Goal: Transaction & Acquisition: Download file/media

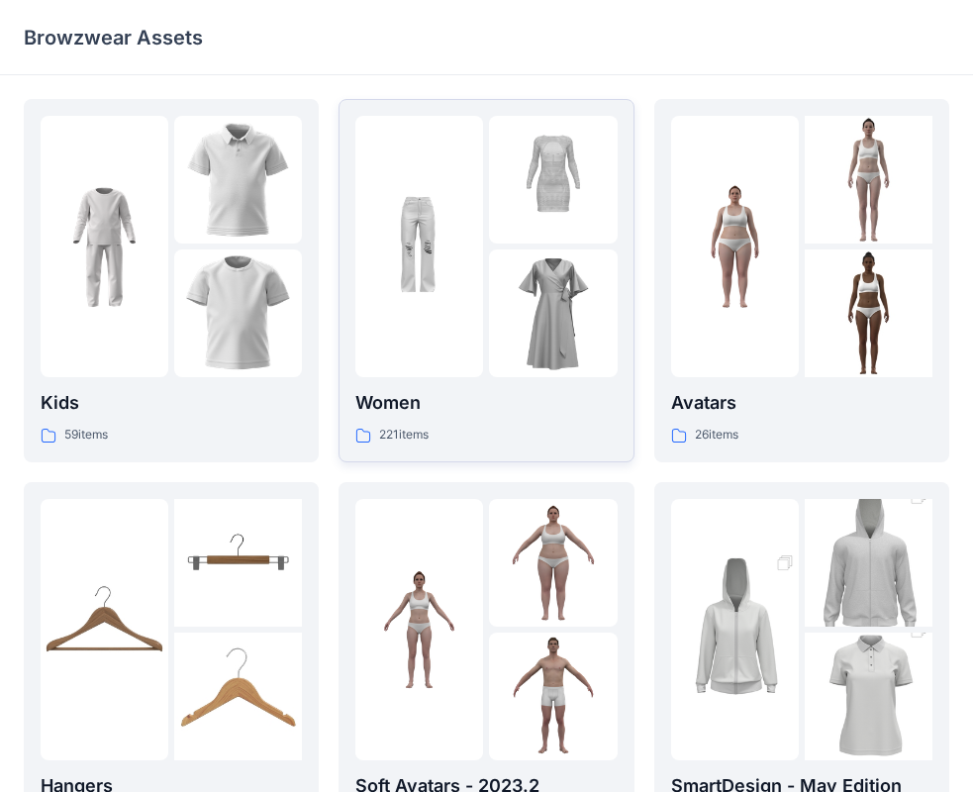
click at [465, 250] on img at bounding box center [419, 247] width 128 height 128
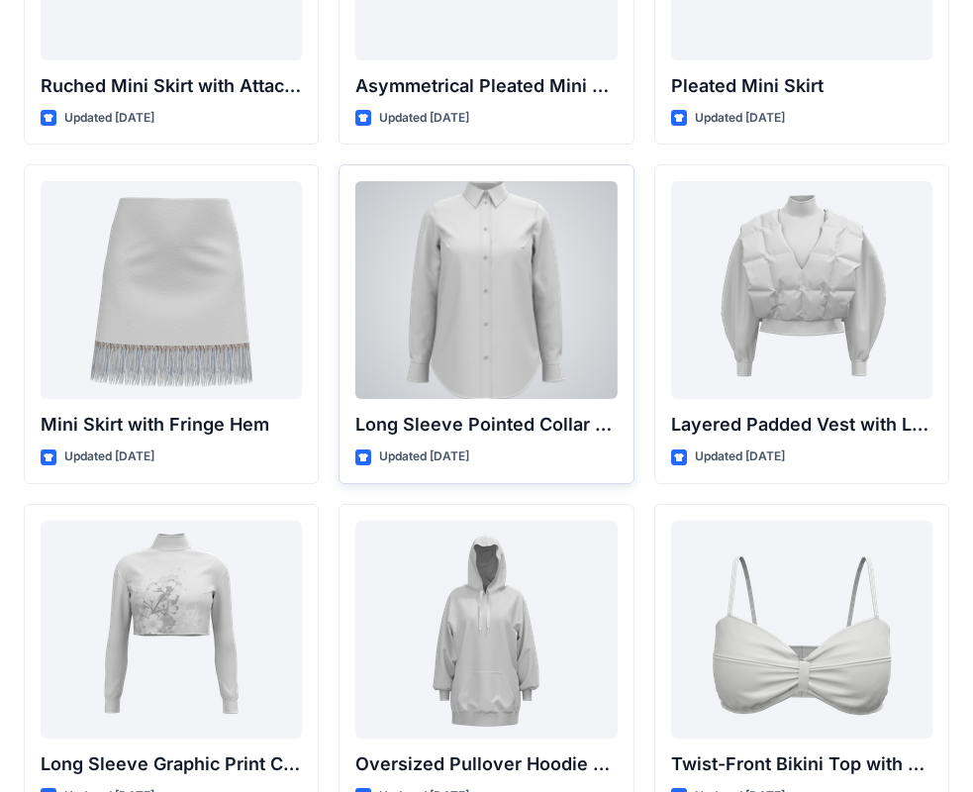
scroll to position [5897, 0]
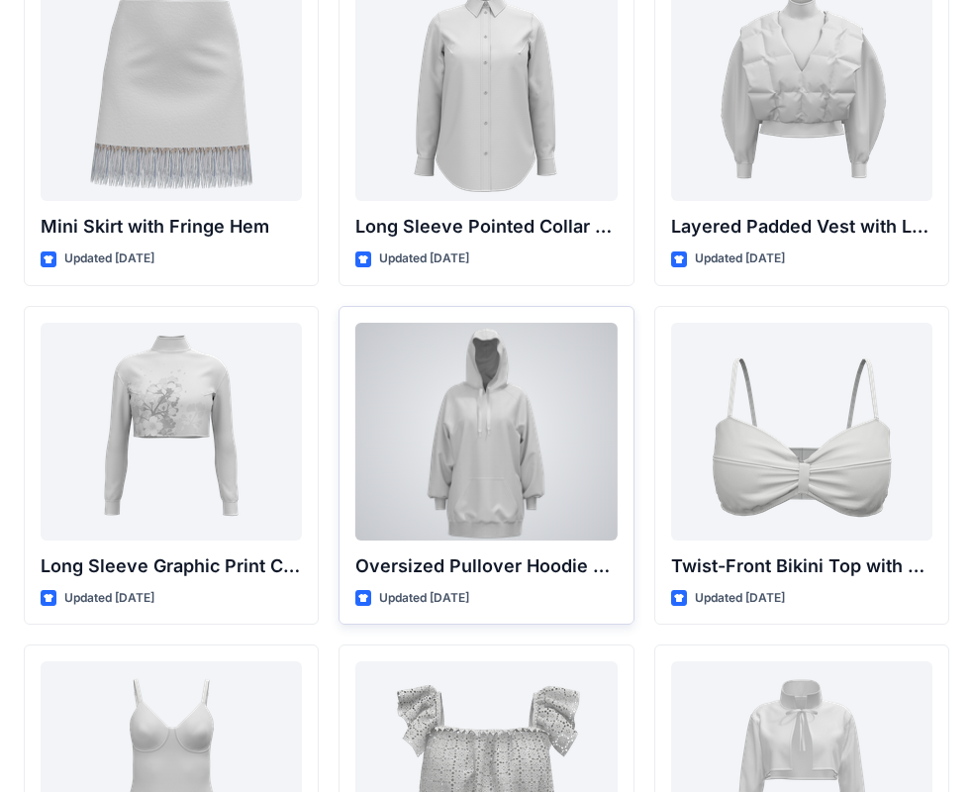
click at [461, 429] on div at bounding box center [485, 432] width 261 height 218
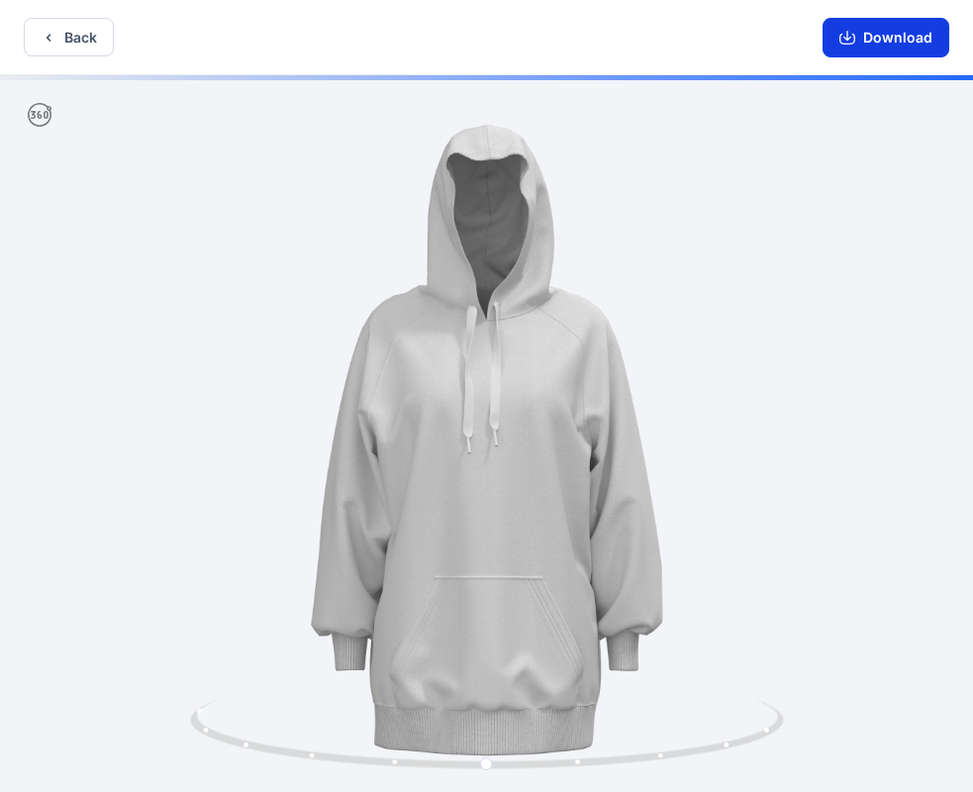
click at [872, 39] on button "Download" at bounding box center [886, 38] width 127 height 40
